Goal: Task Accomplishment & Management: Use online tool/utility

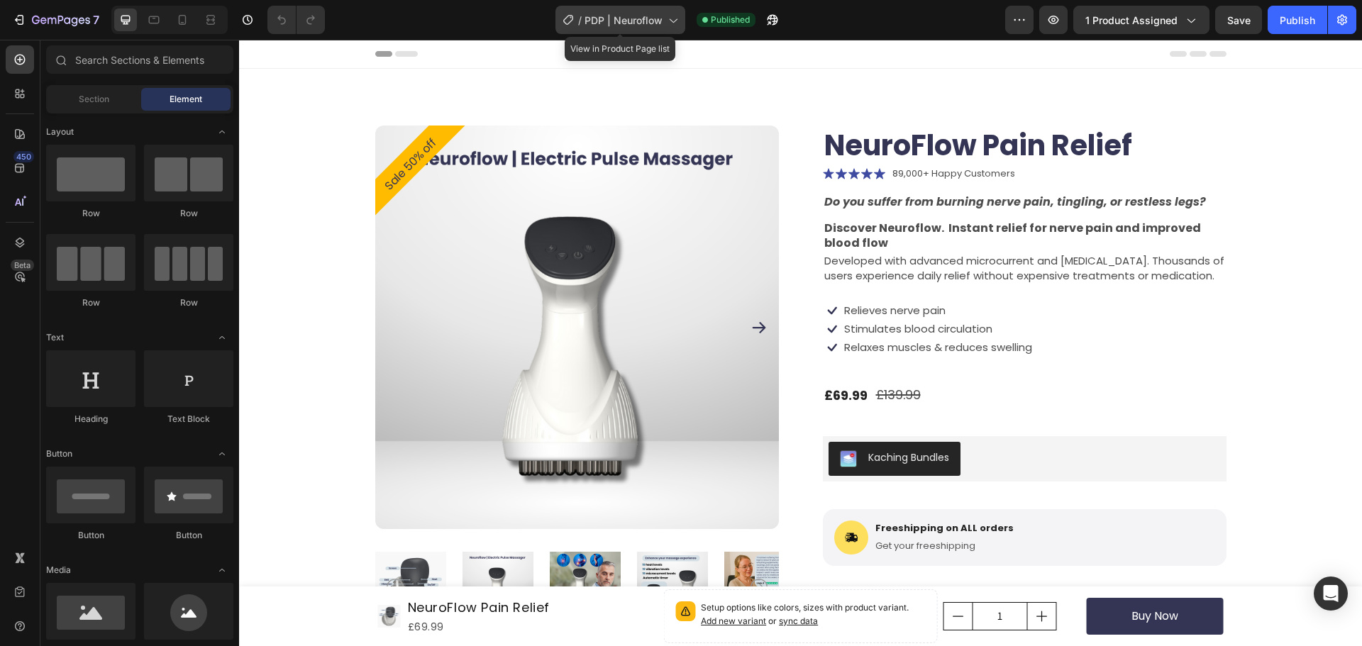
click at [625, 26] on span "PDP | Neuroflow" at bounding box center [623, 20] width 78 height 15
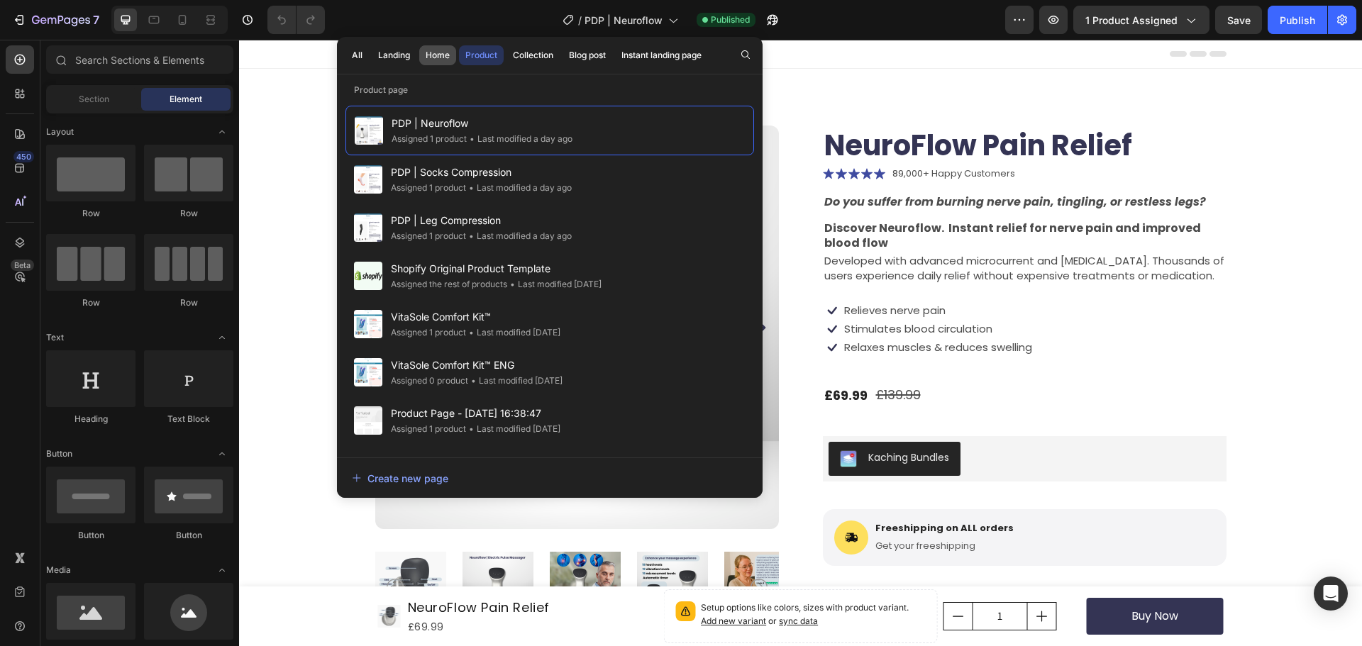
click at [433, 61] on div "Home" at bounding box center [437, 55] width 24 height 13
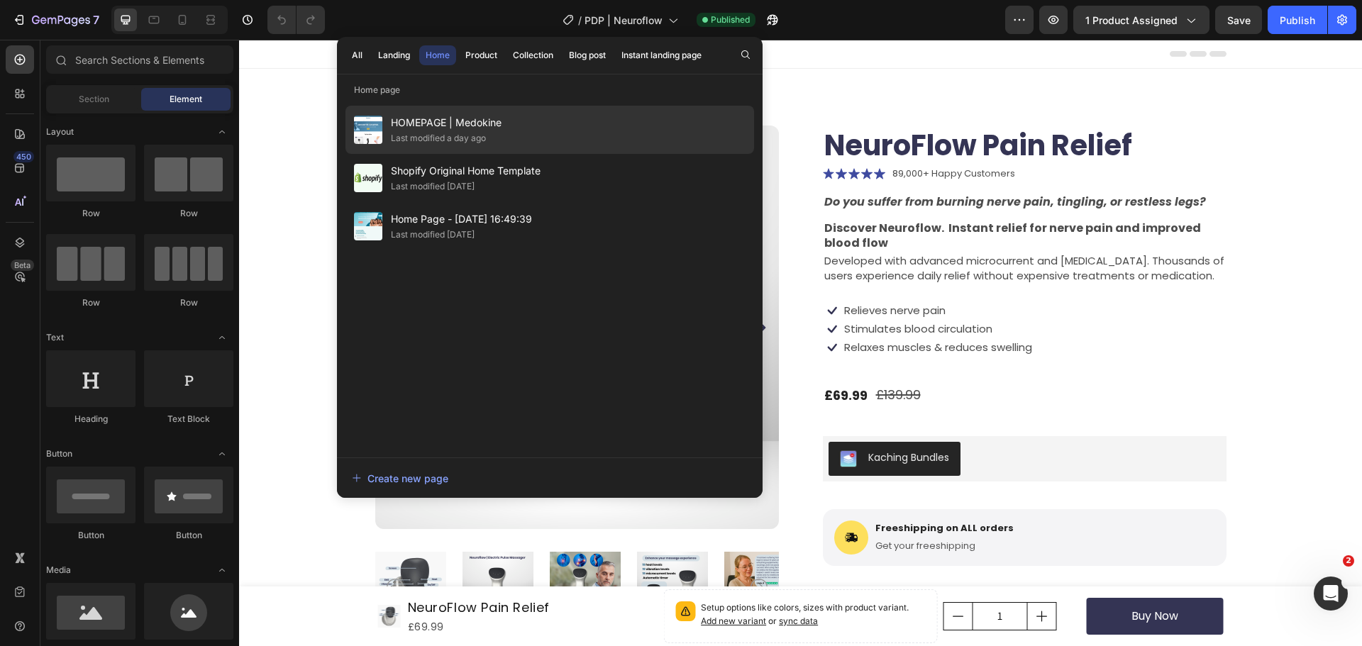
click at [450, 130] on span "HOMEPAGE | Medokine" at bounding box center [446, 122] width 111 height 17
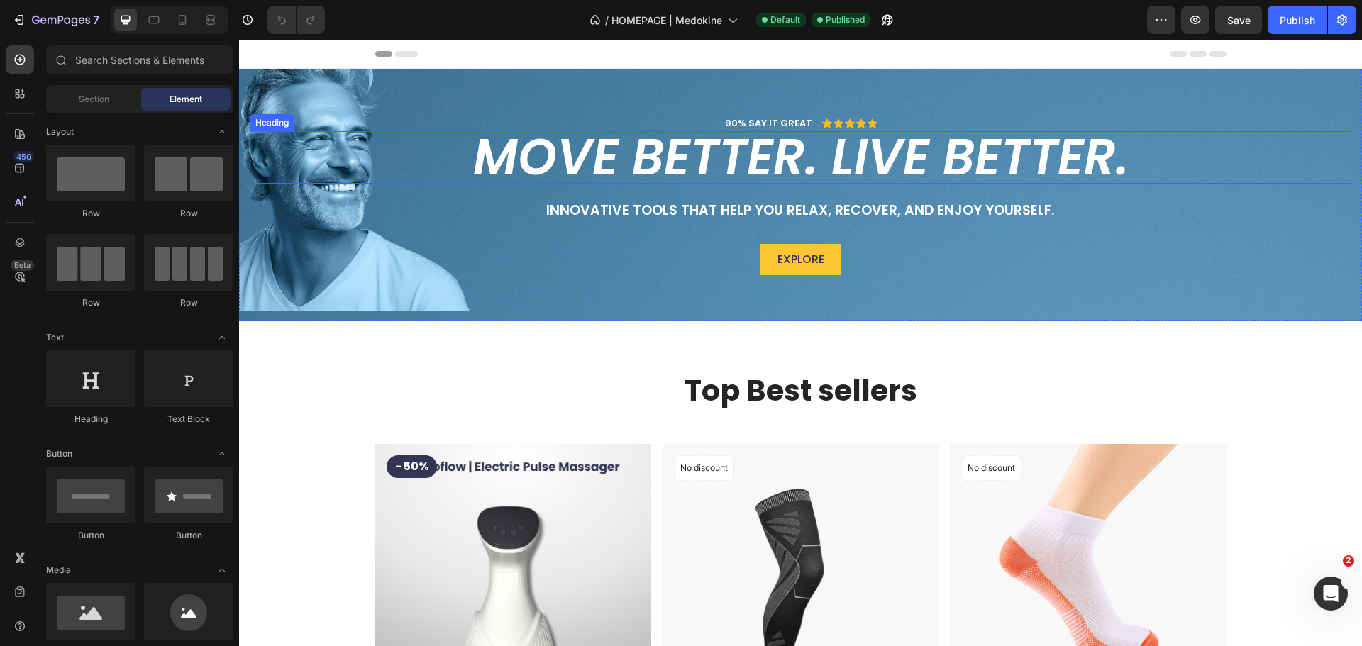
click at [694, 155] on h2 "Move better. Live better." at bounding box center [800, 157] width 1101 height 52
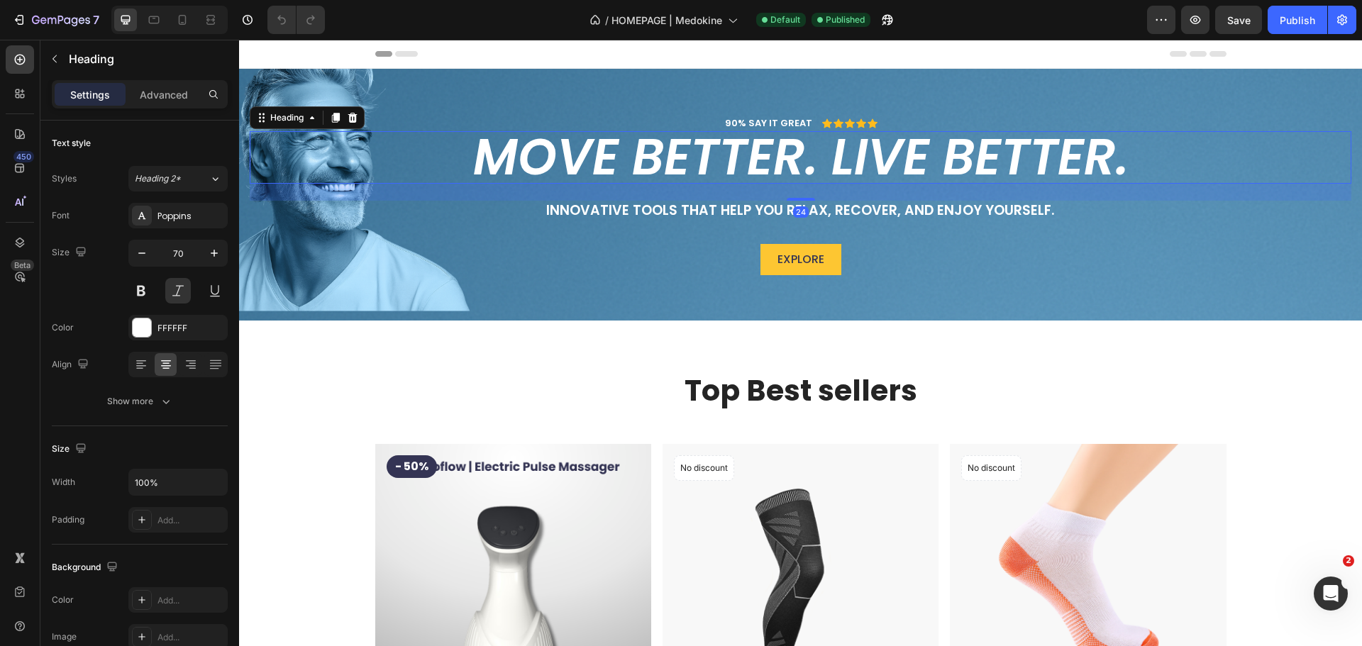
click at [534, 157] on h2 "Move better. Live better." at bounding box center [800, 157] width 1101 height 52
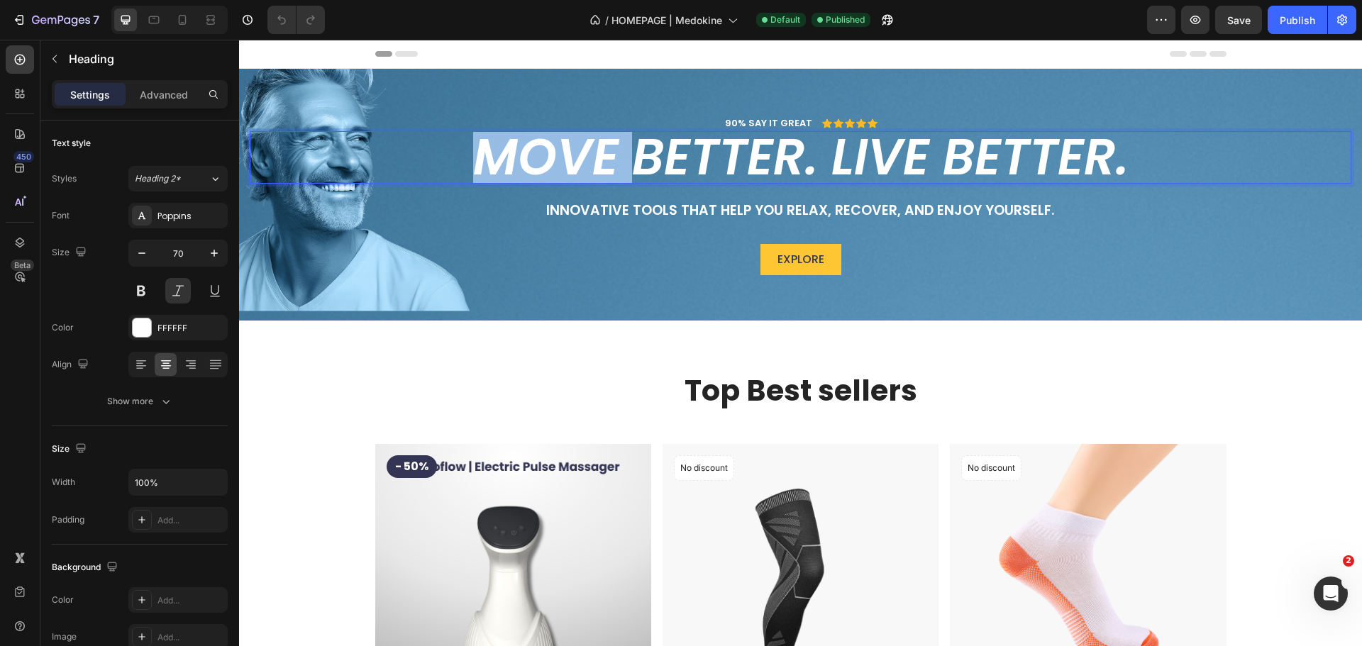
click at [534, 157] on p "Move better. Live better." at bounding box center [800, 158] width 1098 height 50
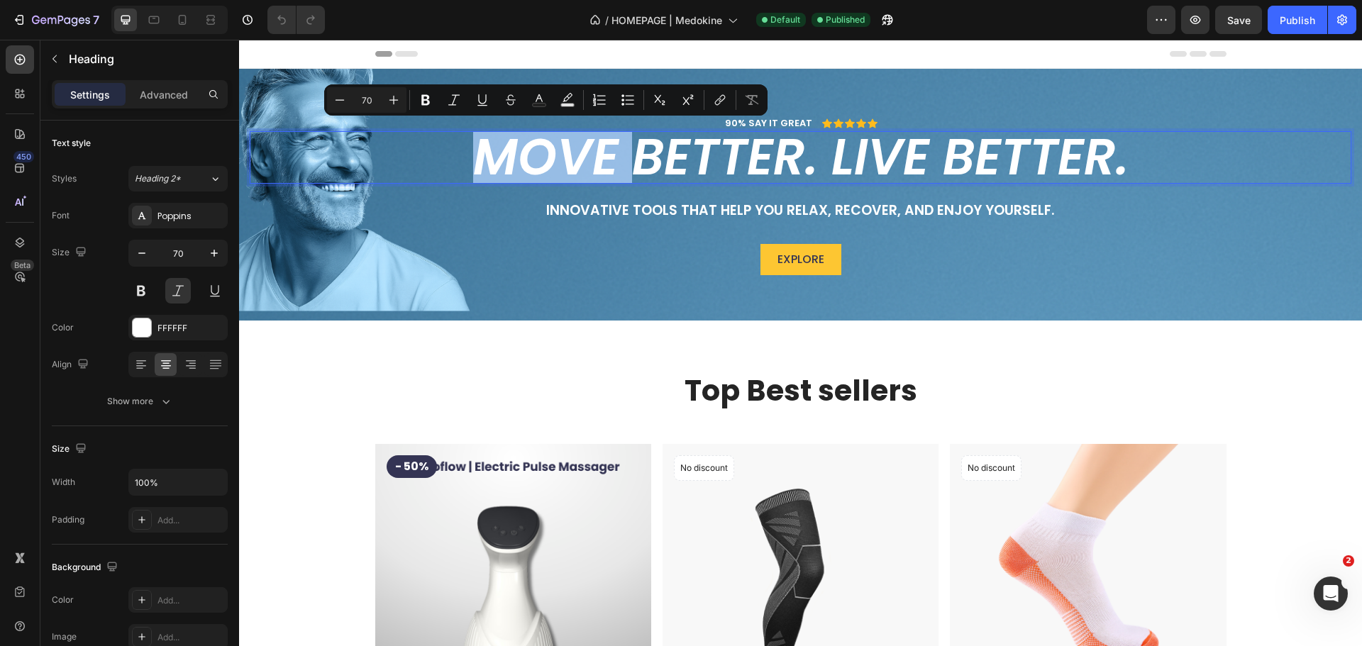
click at [535, 157] on p "Move better. Live better." at bounding box center [800, 158] width 1098 height 50
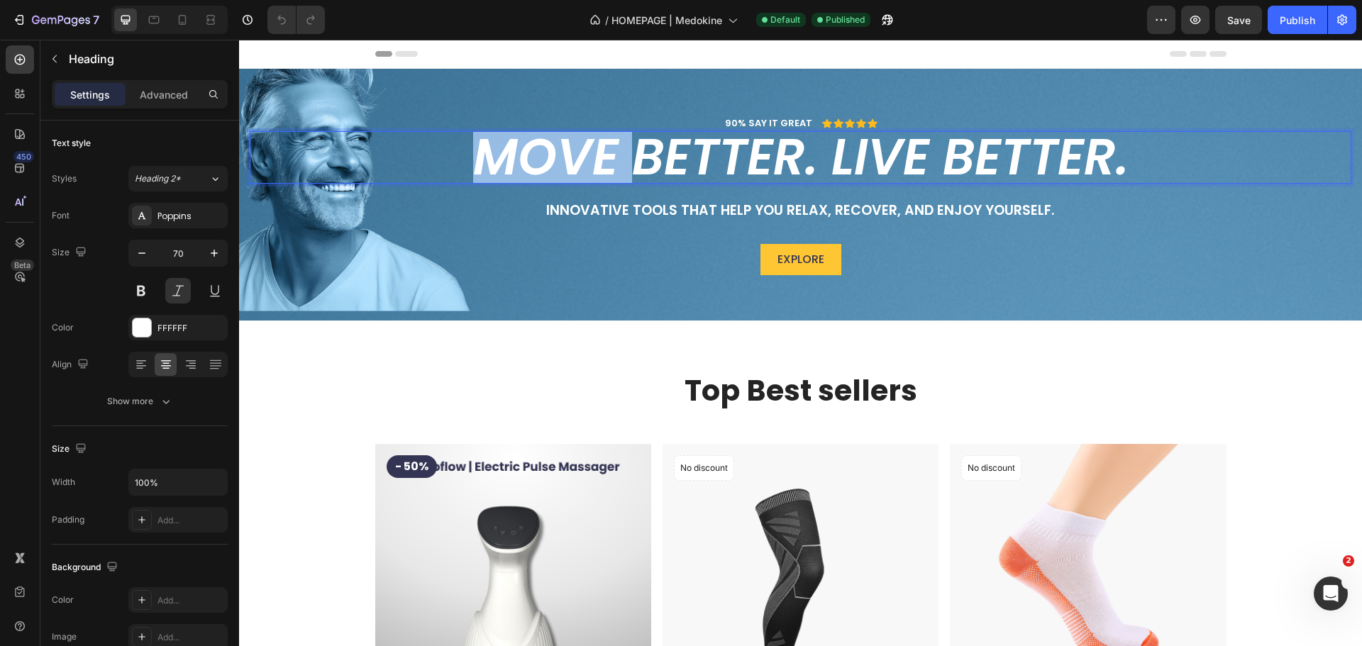
click at [535, 157] on p "Move better. Live better." at bounding box center [800, 158] width 1098 height 50
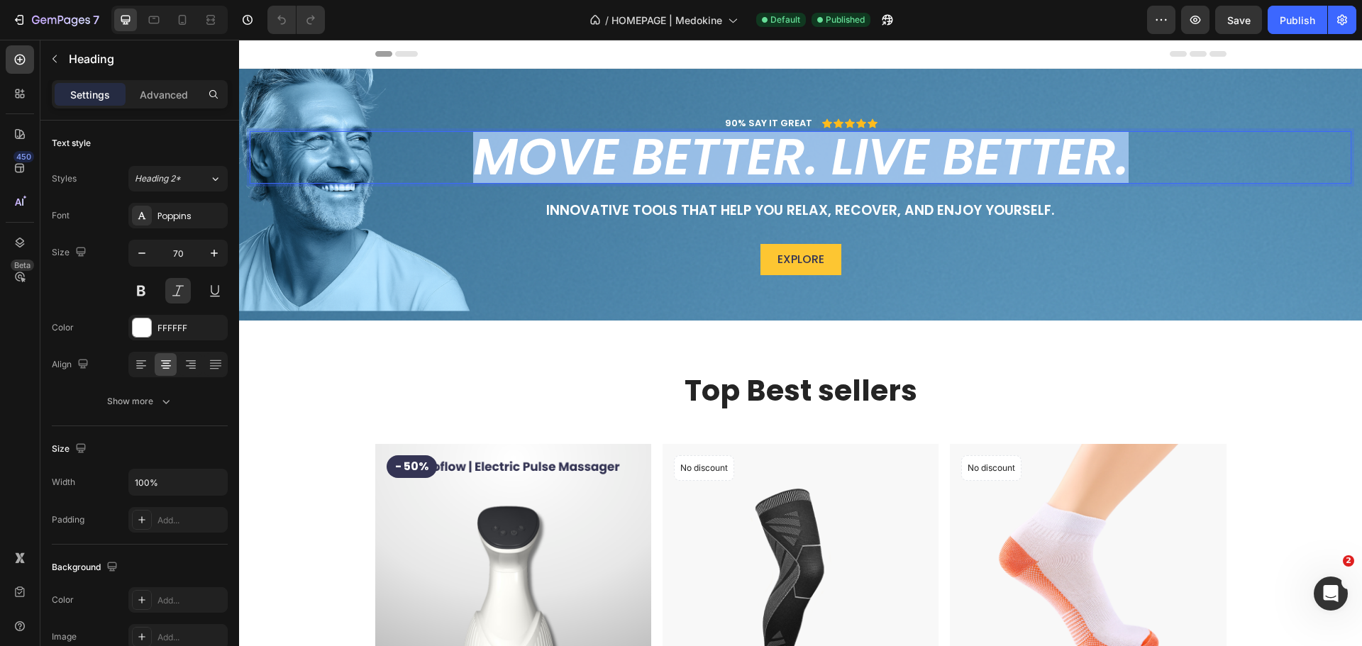
click at [535, 157] on p "Move better. Live better." at bounding box center [800, 158] width 1098 height 50
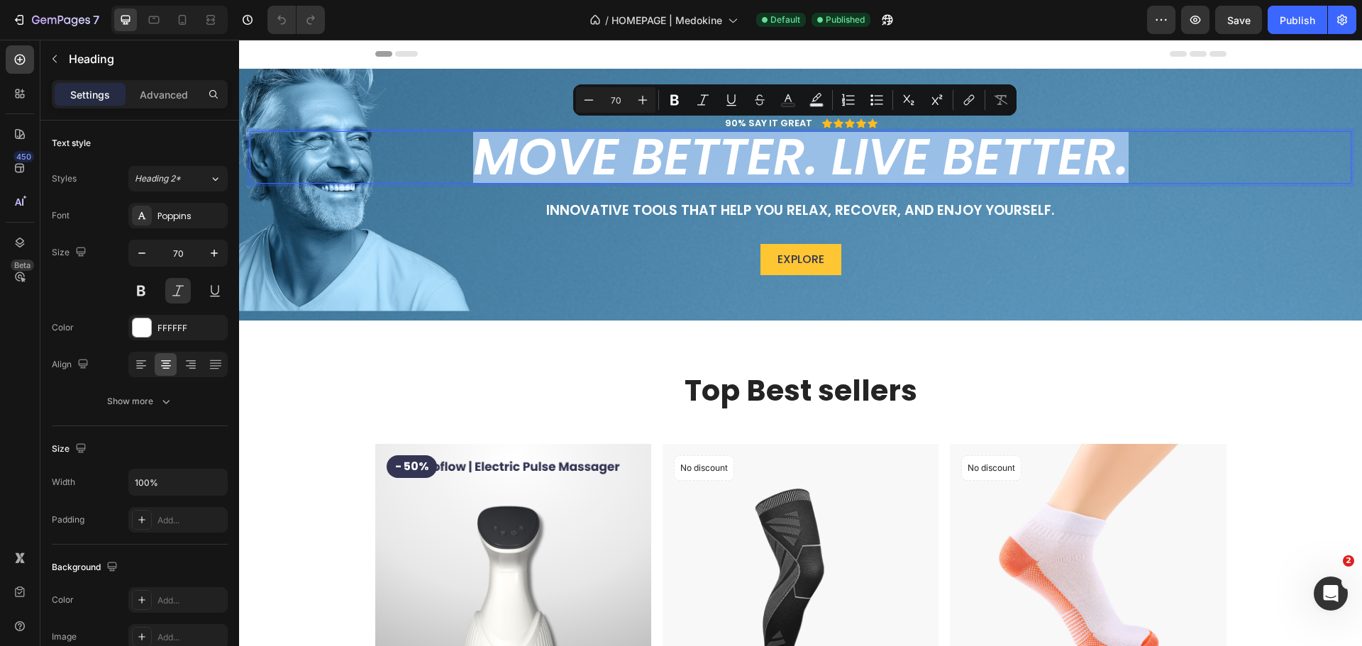
copy p "Move better. Live better."
click at [857, 213] on p "Innovative tools that help you relax, recover, and enjoy yourself." at bounding box center [800, 211] width 1098 height 18
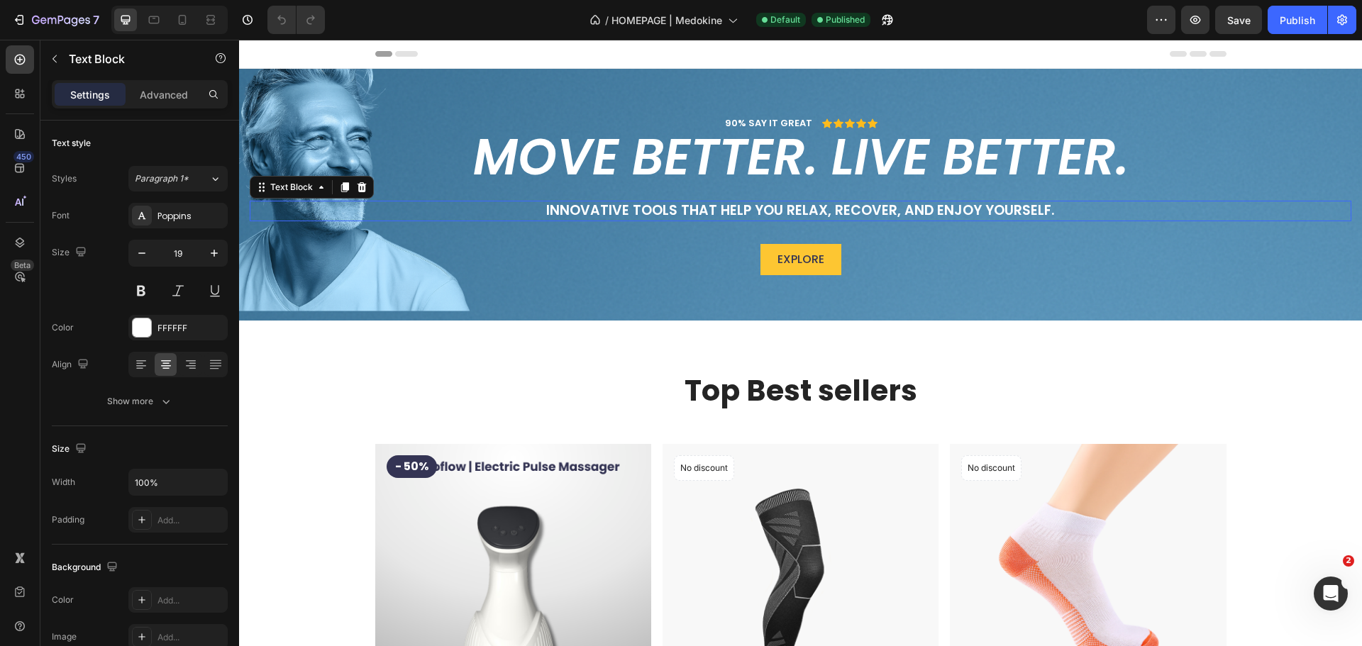
click at [855, 213] on p "Innovative tools that help you relax, recover, and enjoy yourself." at bounding box center [800, 211] width 1098 height 18
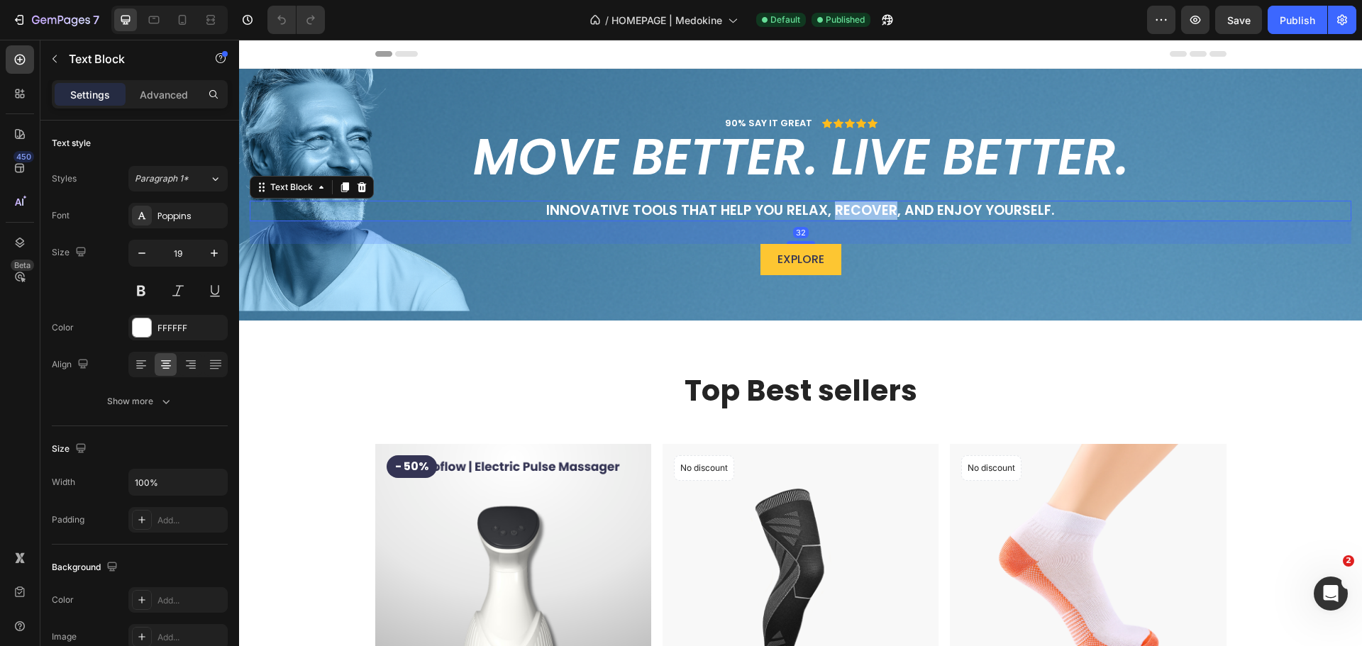
click at [855, 213] on p "Innovative tools that help you relax, recover, and enjoy yourself." at bounding box center [800, 211] width 1098 height 18
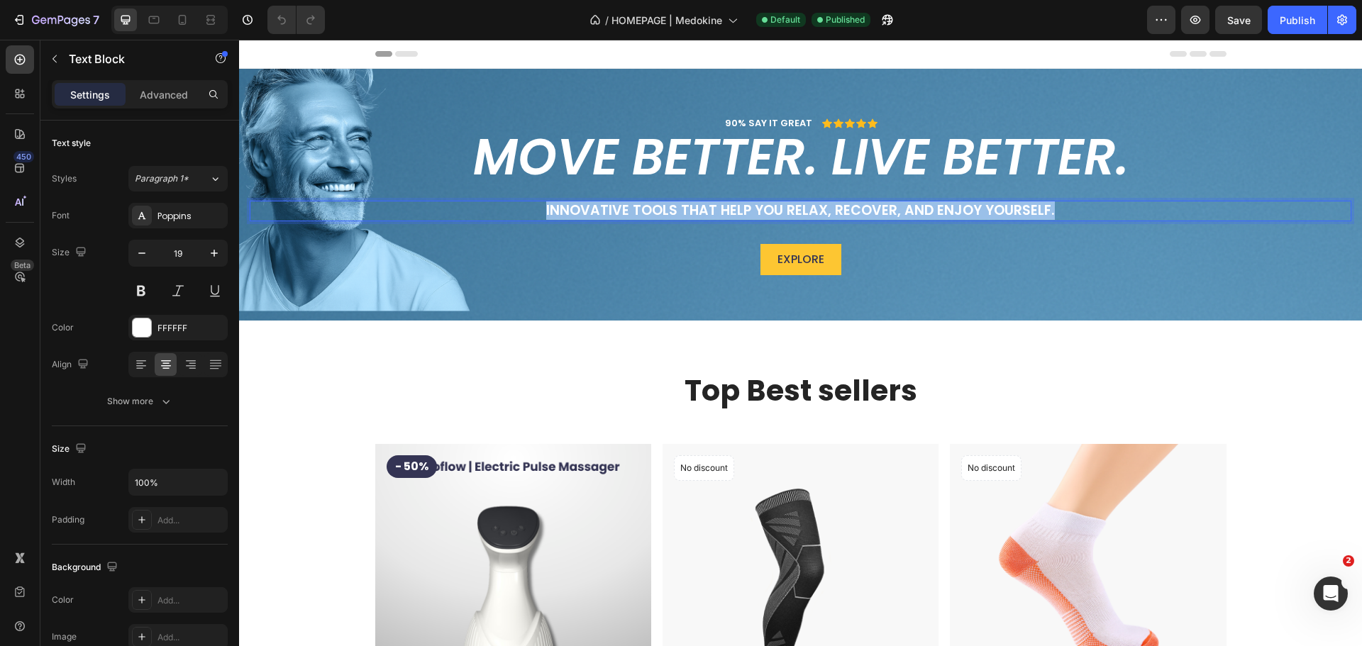
click at [855, 213] on p "Innovative tools that help you relax, recover, and enjoy yourself." at bounding box center [800, 211] width 1098 height 18
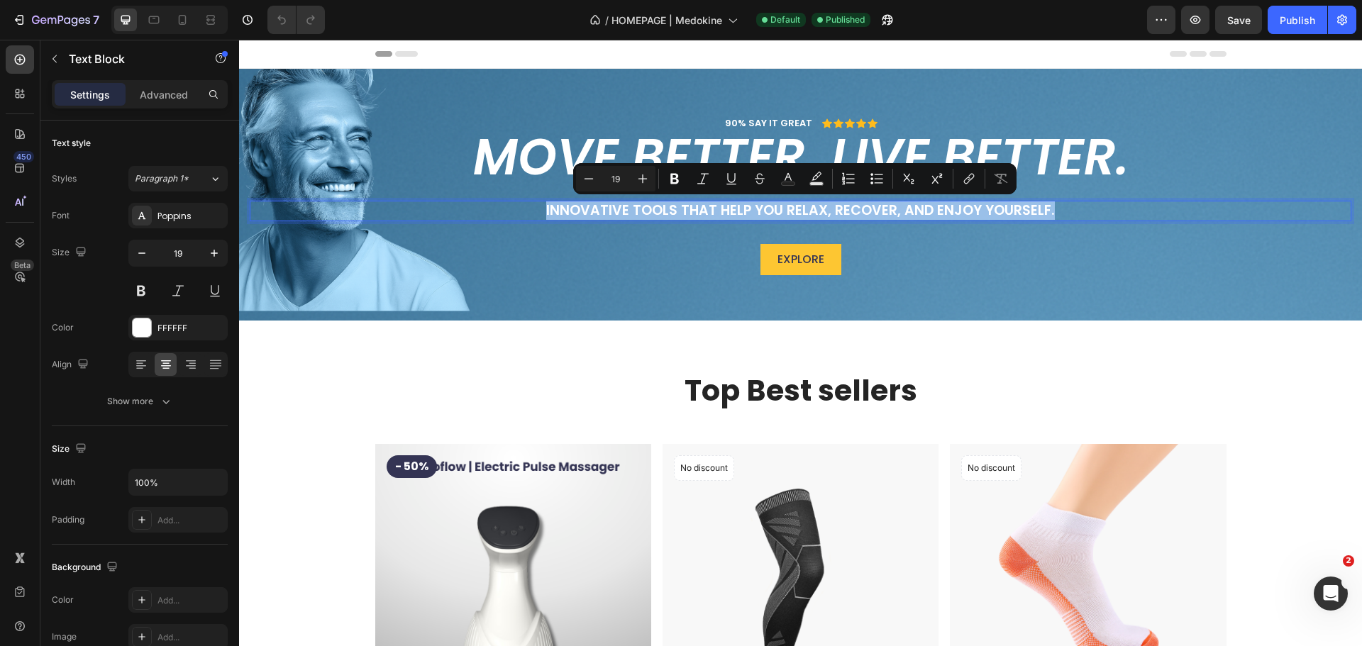
copy p "Innovative tools that help you relax, recover, and enjoy yourself."
